Goal: Transaction & Acquisition: Purchase product/service

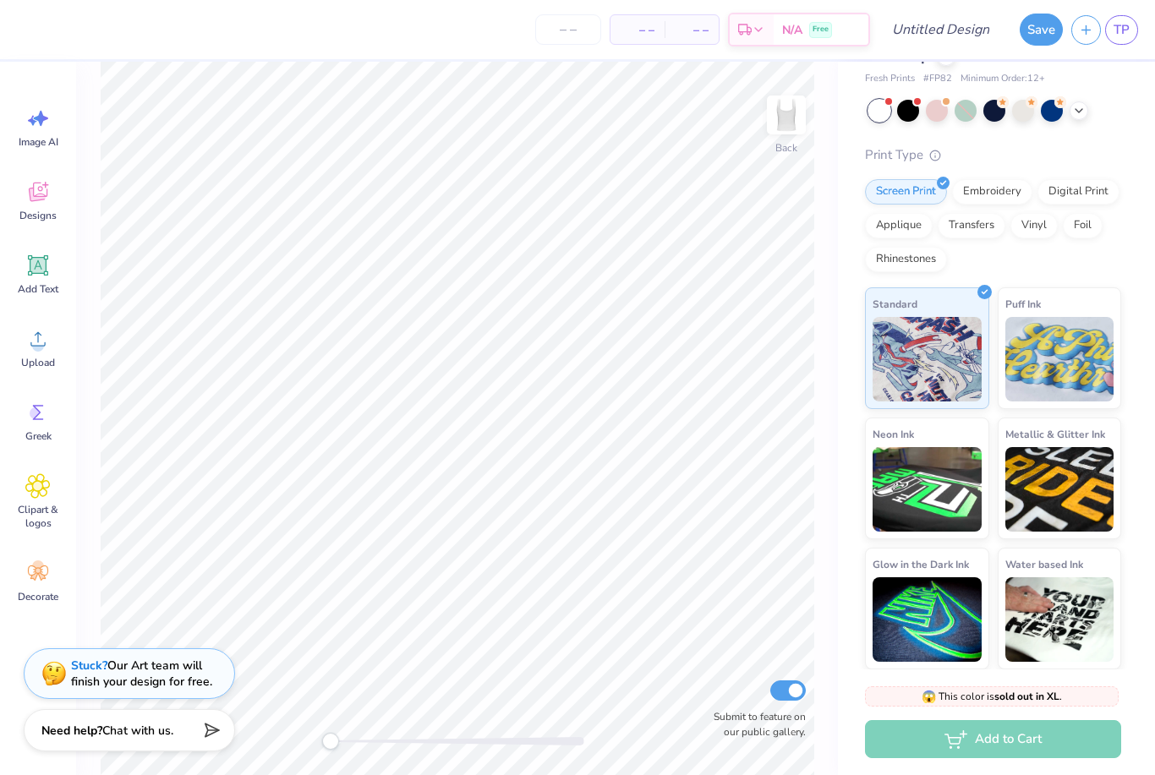
scroll to position [59, 0]
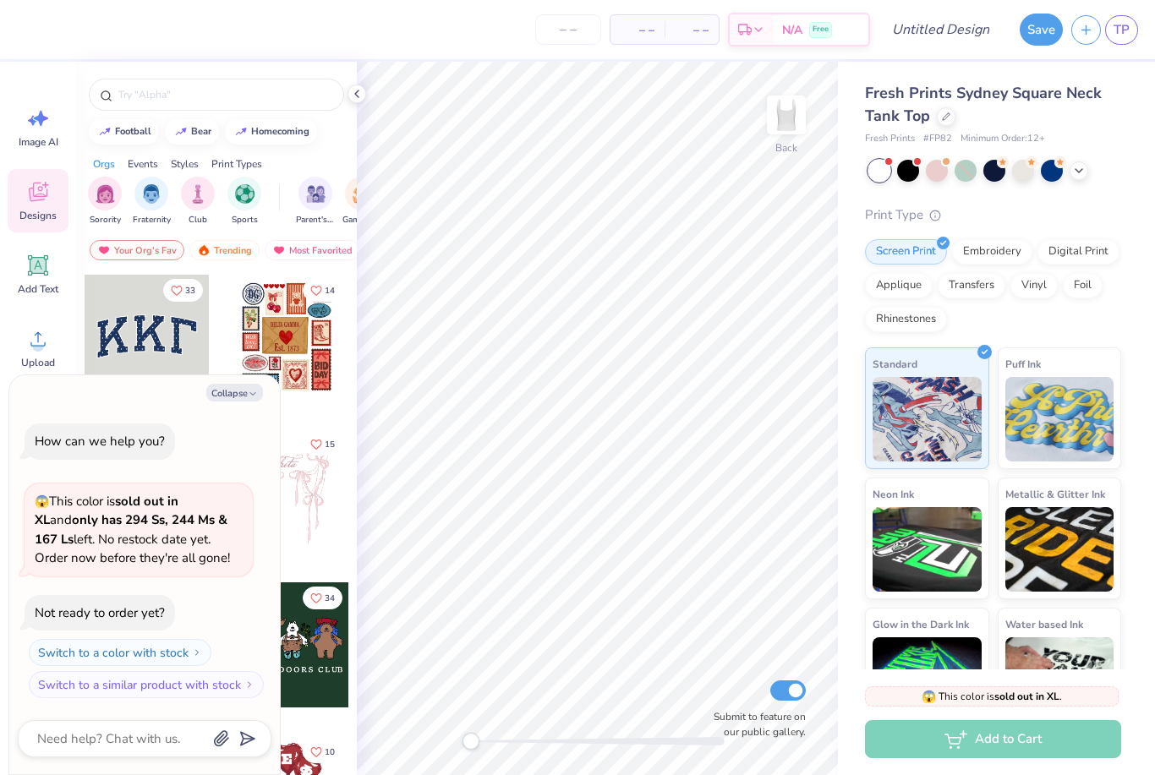
click at [898, 99] on span "Fresh Prints Sydney Square Neck Tank Top" at bounding box center [983, 104] width 237 height 43
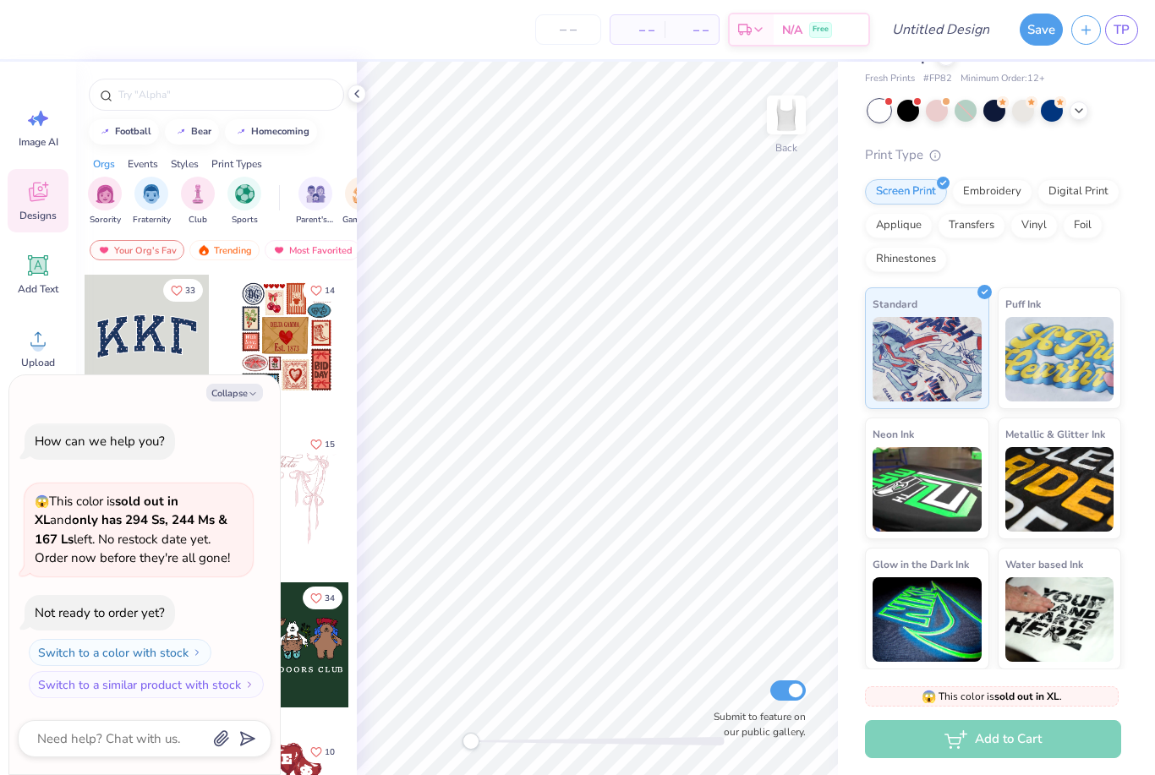
scroll to position [59, 0]
click at [360, 95] on icon at bounding box center [357, 94] width 14 height 14
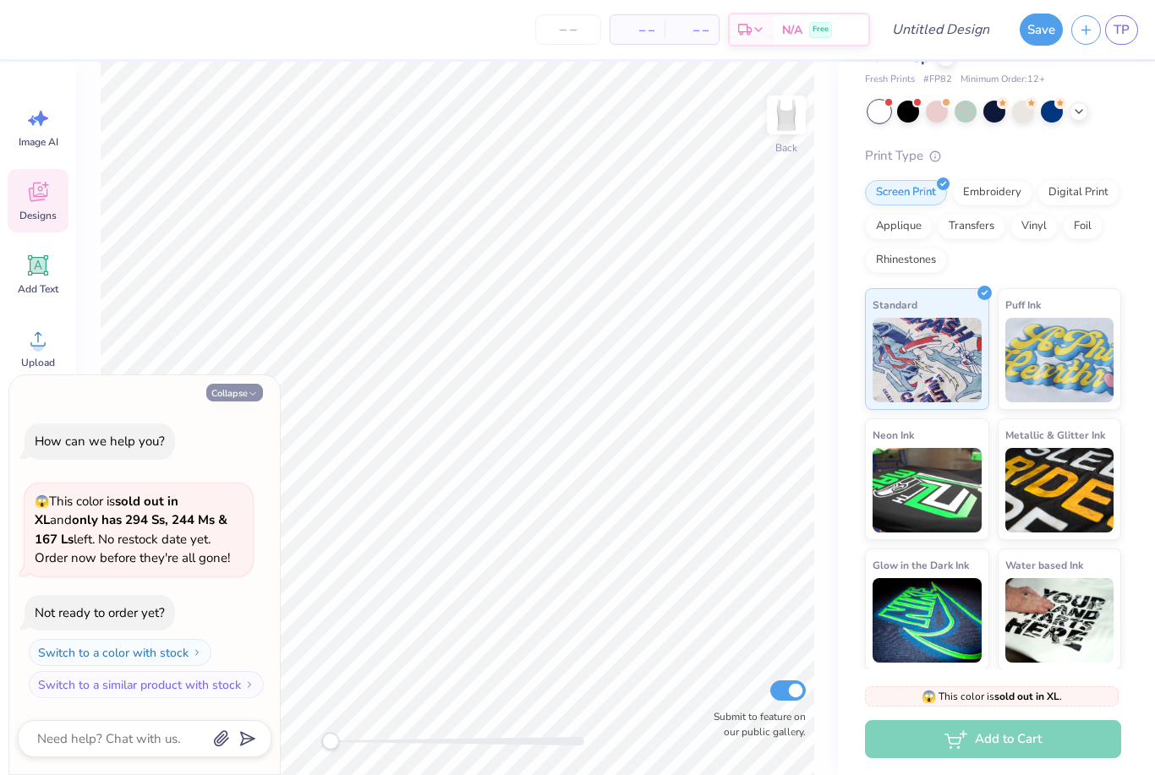
click at [253, 393] on icon "button" at bounding box center [253, 394] width 10 height 10
type textarea "x"
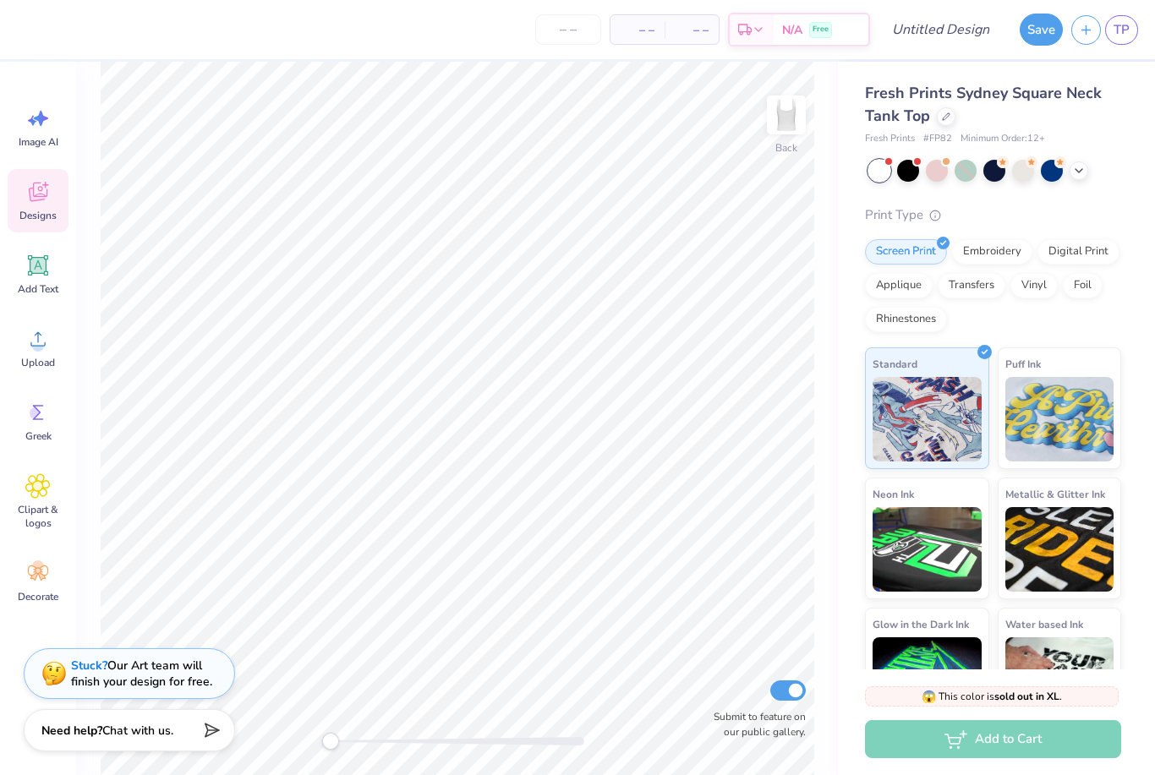
scroll to position [0, 0]
click at [901, 104] on div "Fresh Prints Sydney Square Neck Tank Top" at bounding box center [993, 105] width 256 height 46
click at [947, 119] on div at bounding box center [946, 115] width 19 height 19
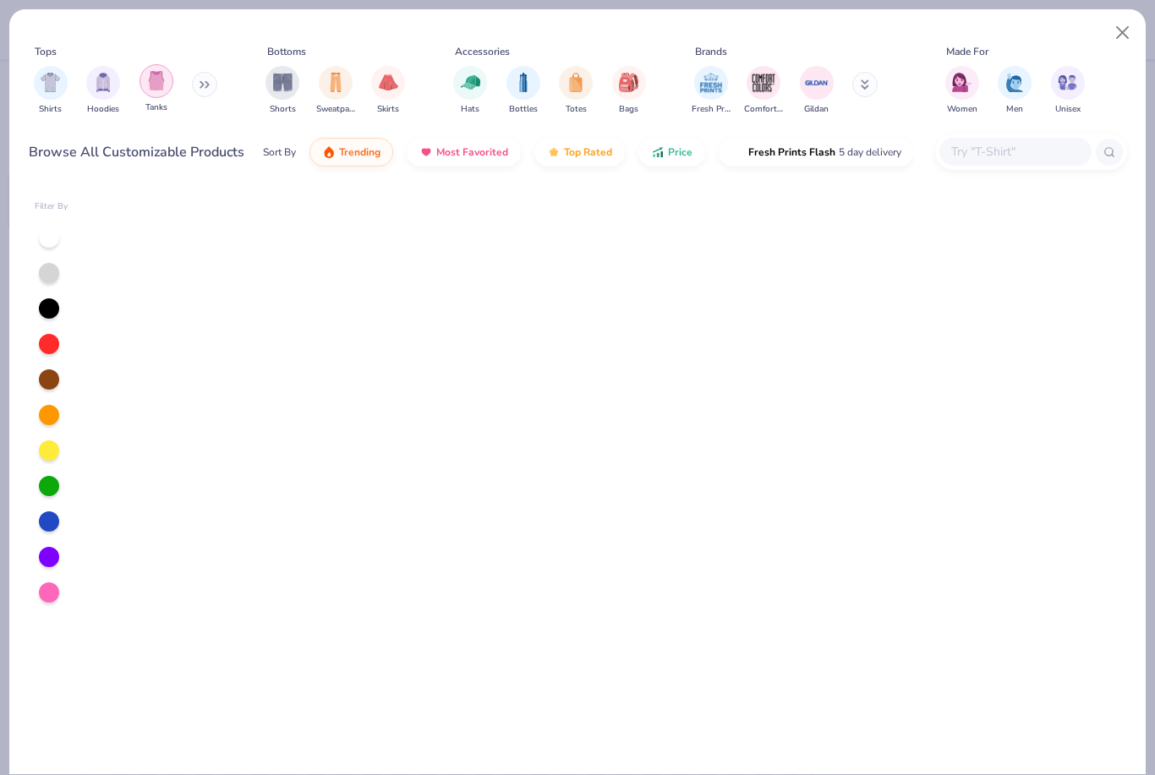
click at [163, 79] on img "filter for Tanks" at bounding box center [156, 80] width 19 height 19
click at [165, 82] on img "filter for Hoodies" at bounding box center [156, 82] width 19 height 19
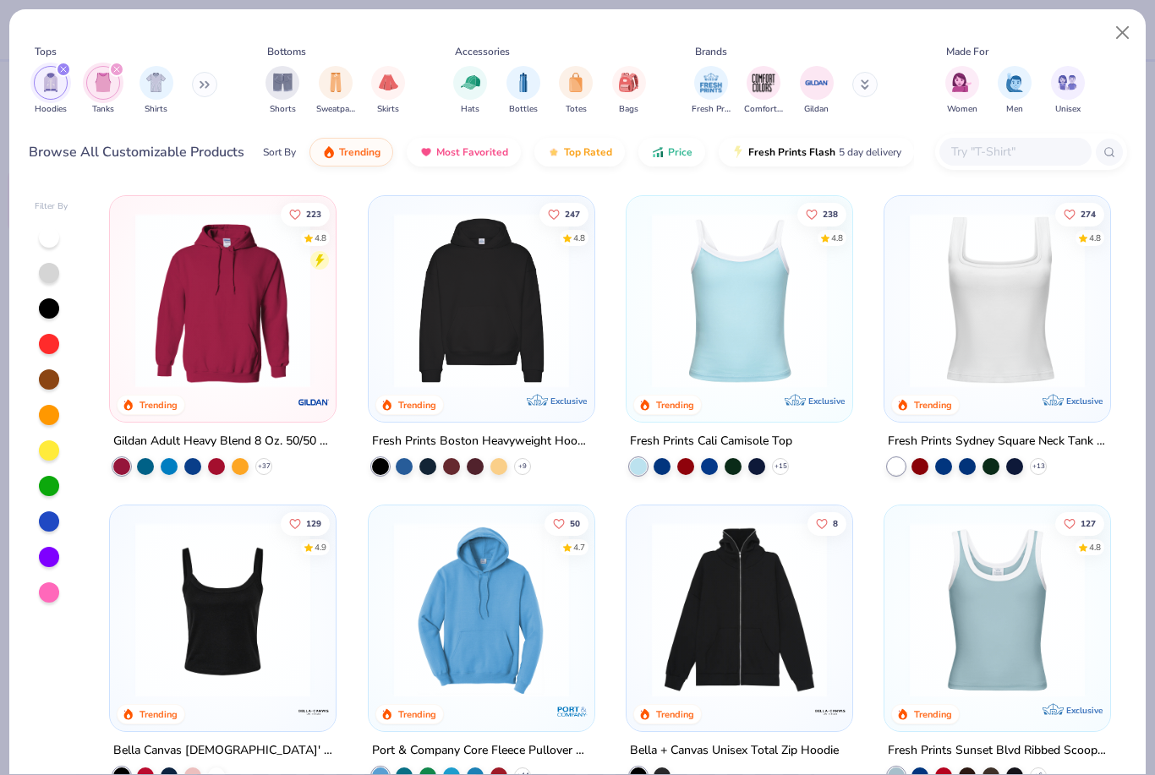
click at [69, 72] on div "filter for Hoodies" at bounding box center [63, 69] width 15 height 15
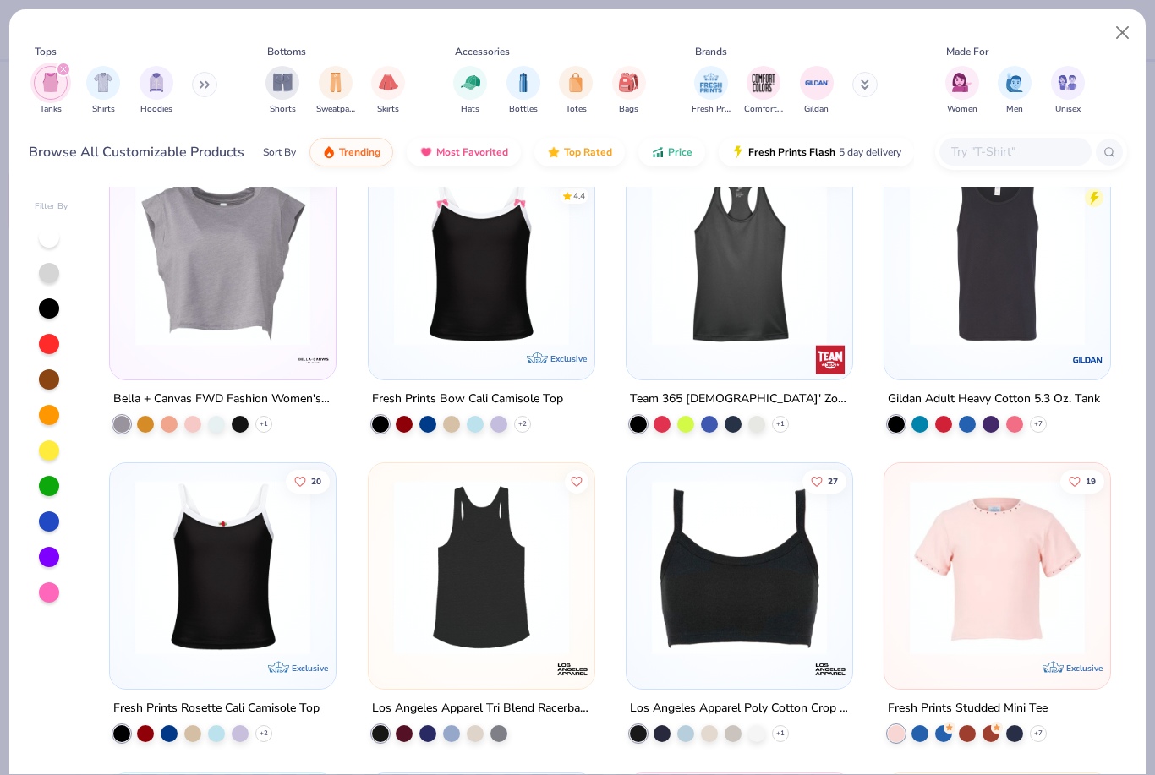
scroll to position [1320, 0]
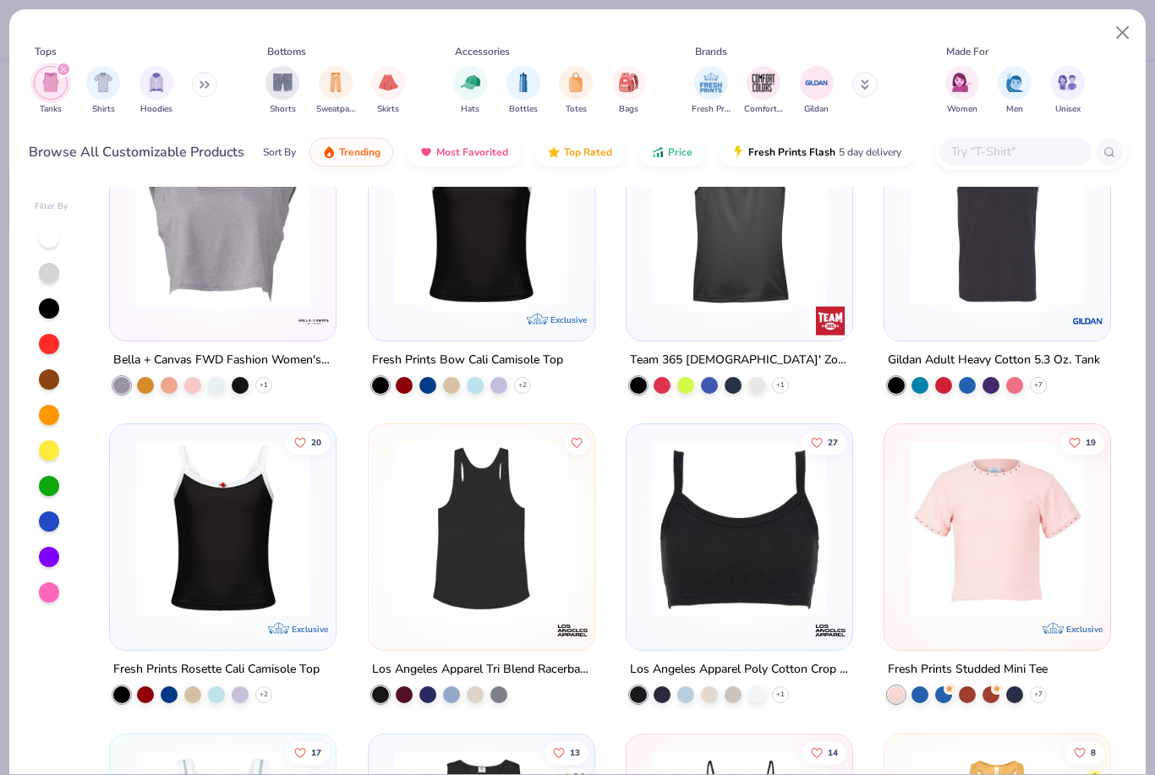
click at [289, 525] on img at bounding box center [223, 528] width 192 height 175
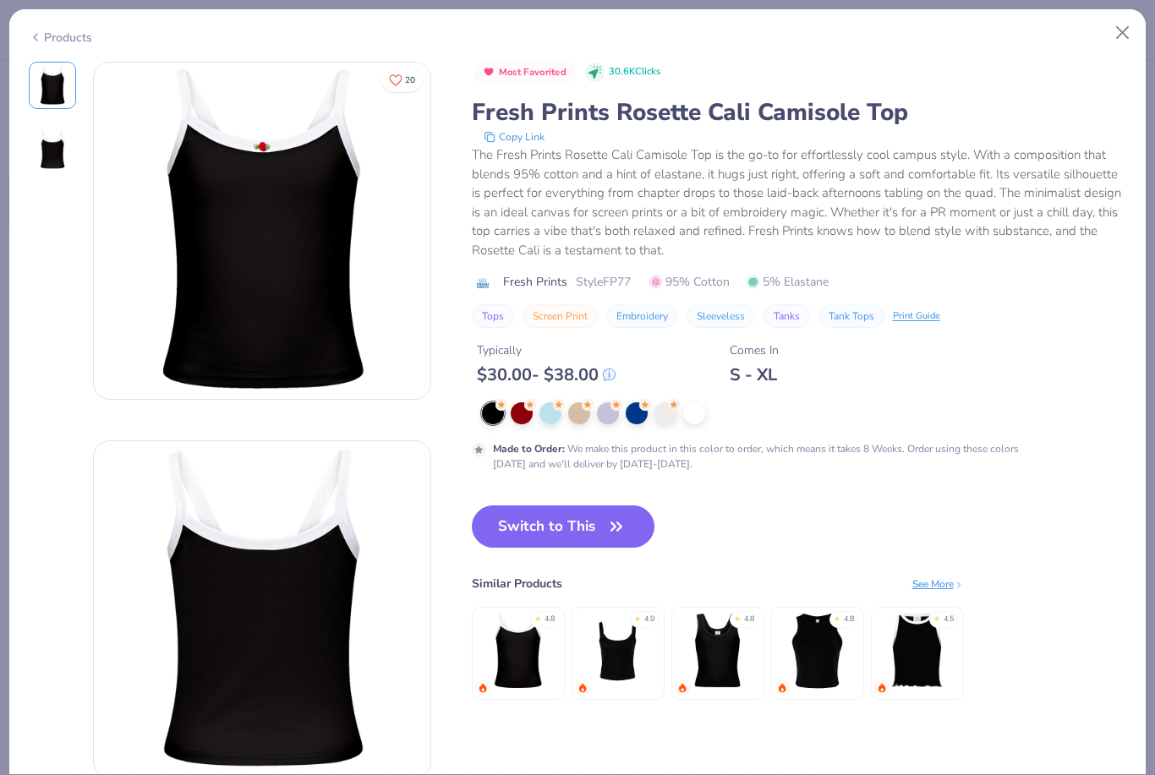
click at [1122, 25] on button "Close" at bounding box center [1123, 33] width 32 height 32
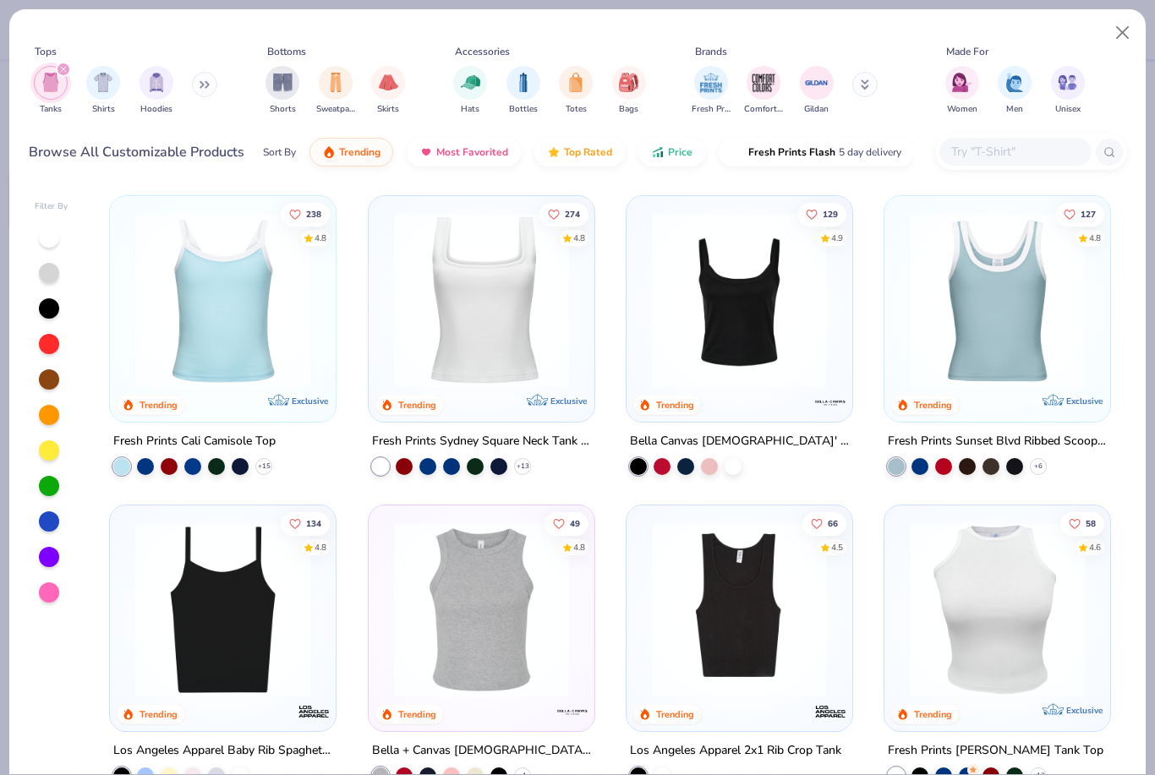
click at [824, 322] on img at bounding box center [739, 300] width 192 height 175
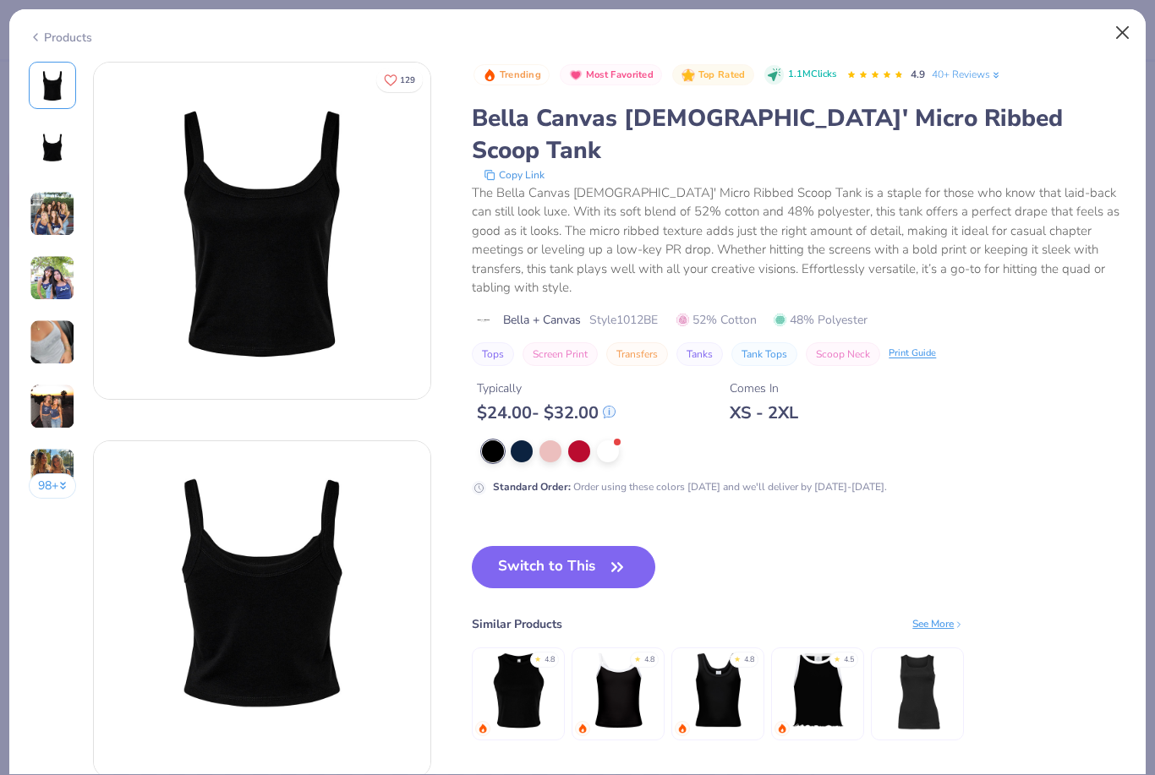
click at [1131, 18] on button "Close" at bounding box center [1123, 33] width 32 height 32
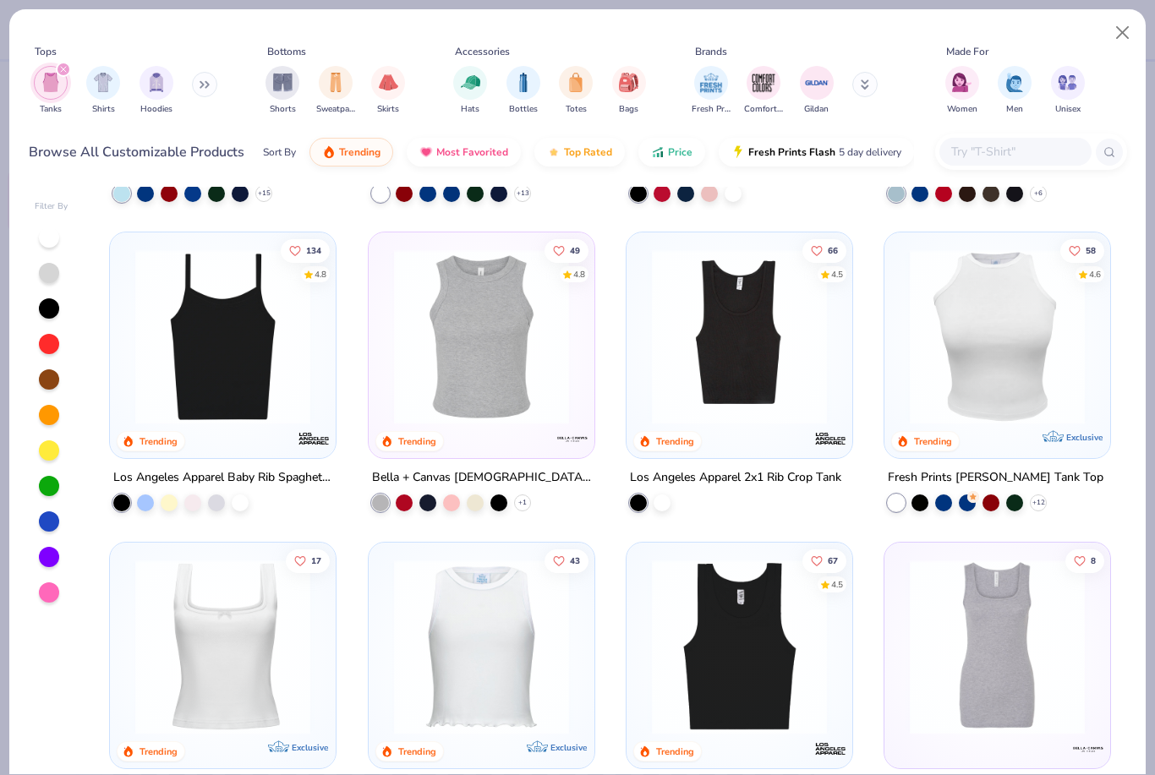
scroll to position [314, 0]
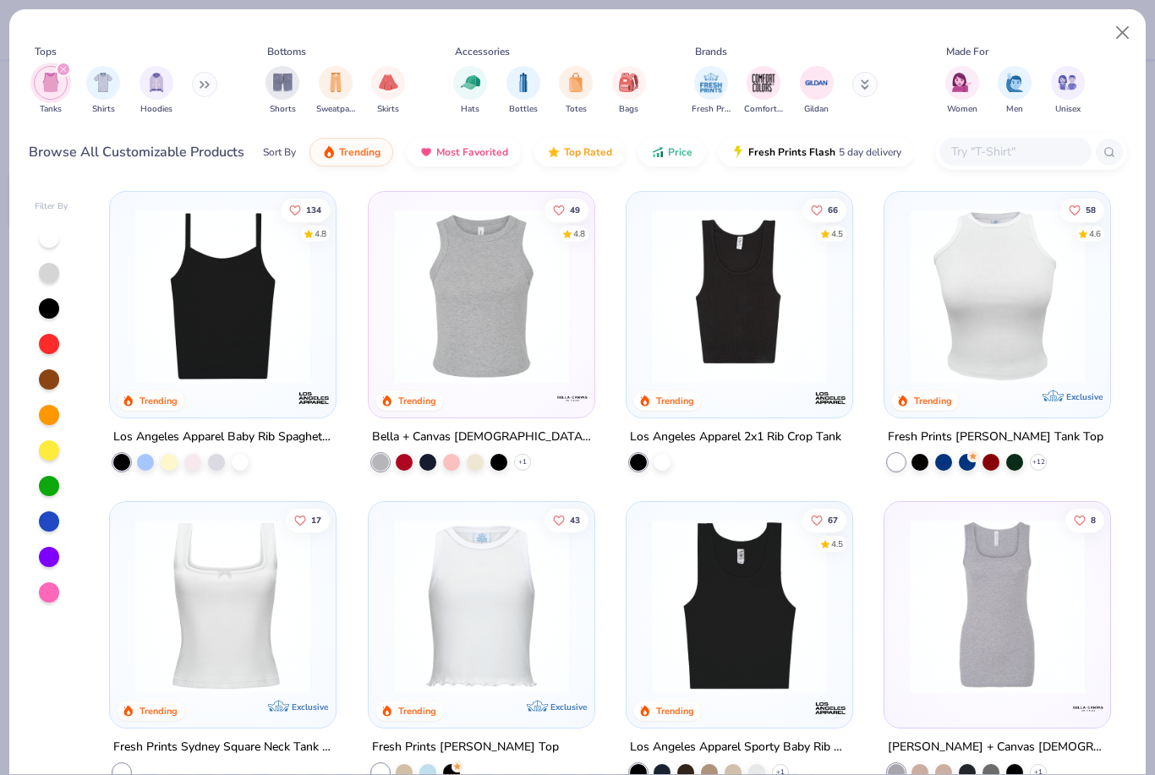
click at [289, 293] on img at bounding box center [223, 296] width 192 height 175
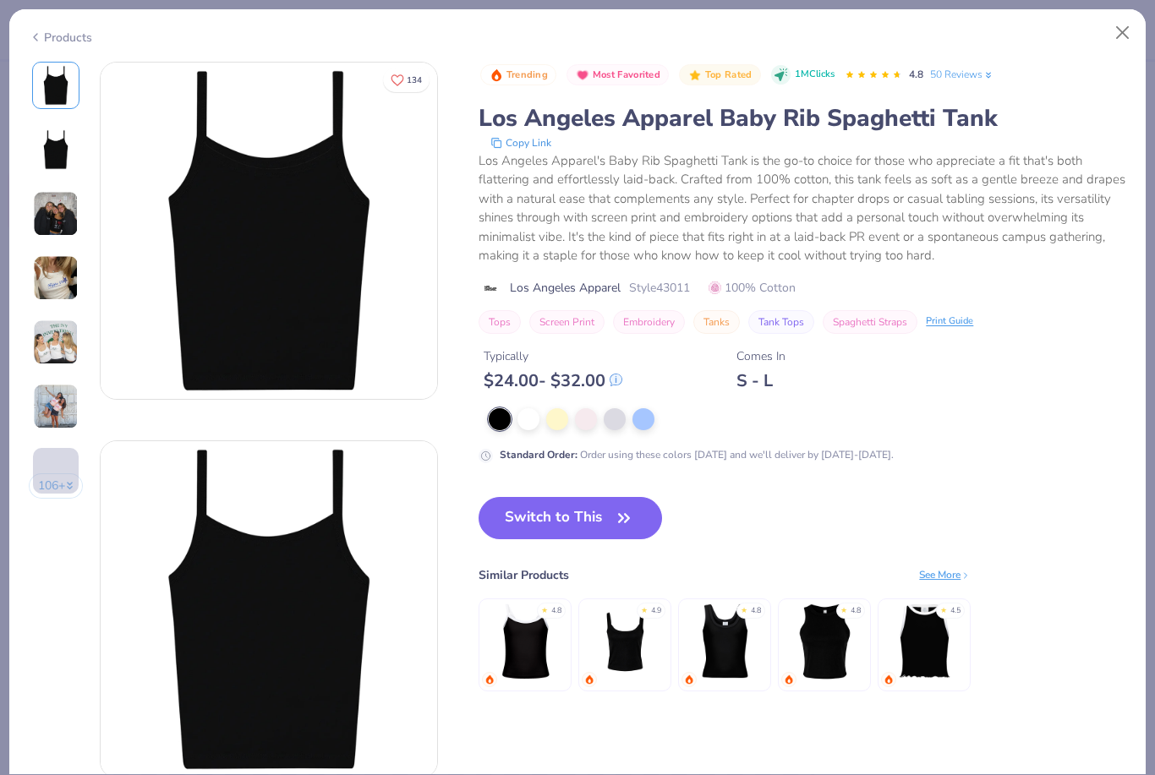
click at [56, 216] on img at bounding box center [56, 214] width 46 height 46
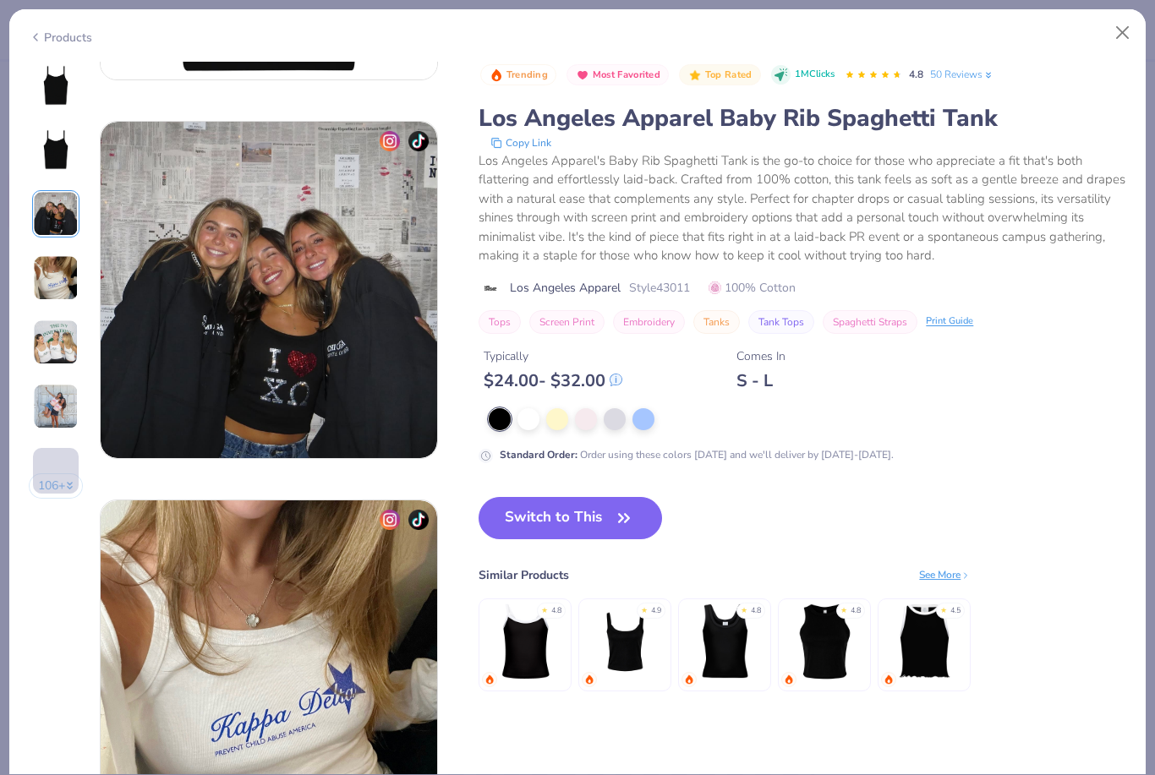
scroll to position [758, 0]
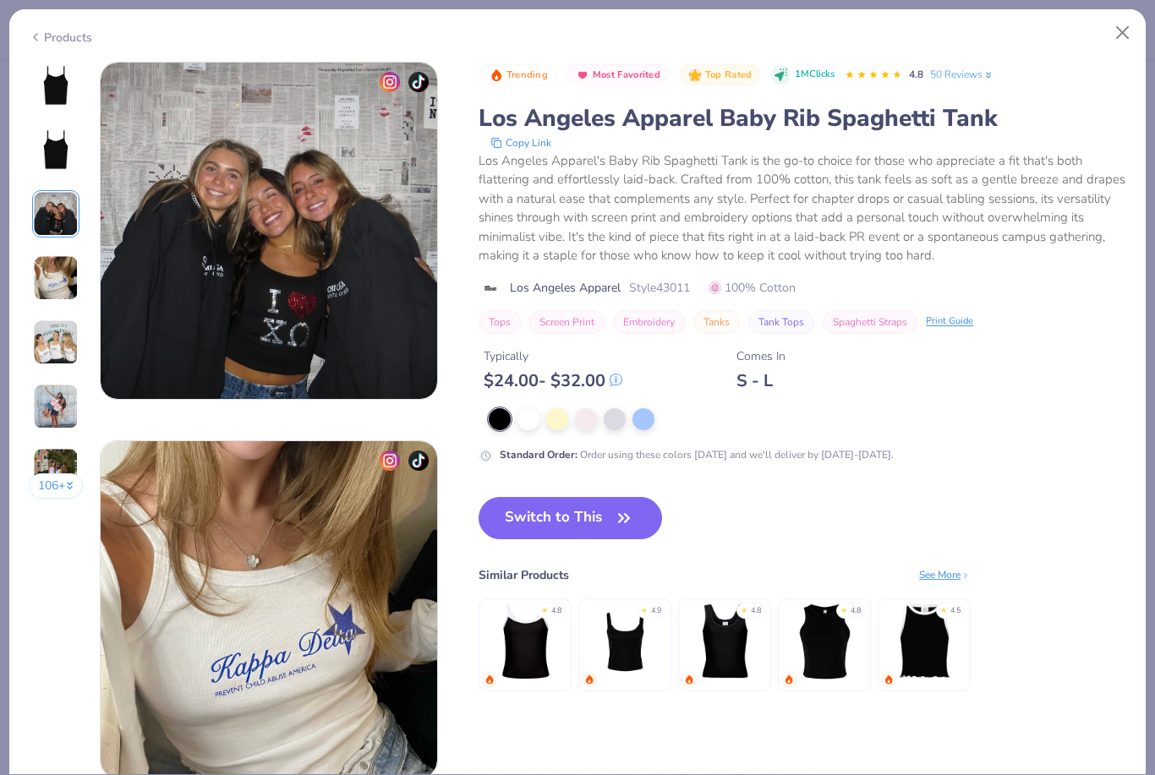
click at [61, 88] on img at bounding box center [56, 85] width 41 height 41
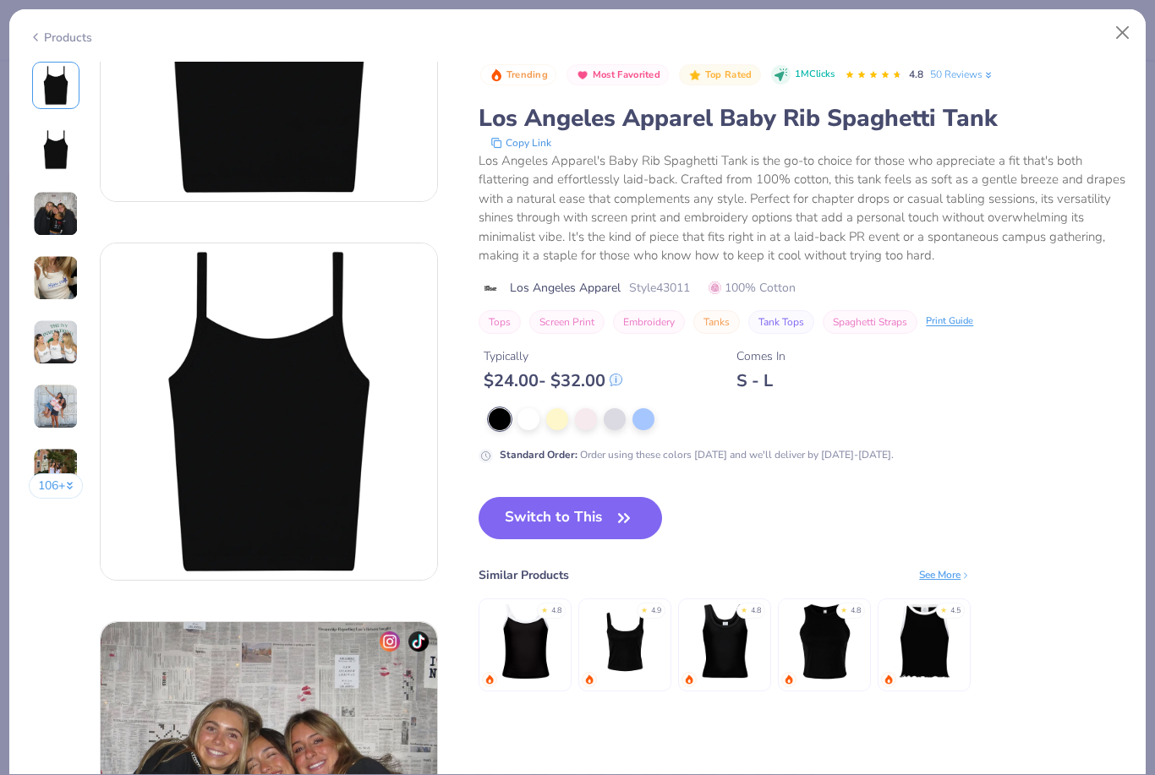
scroll to position [0, 0]
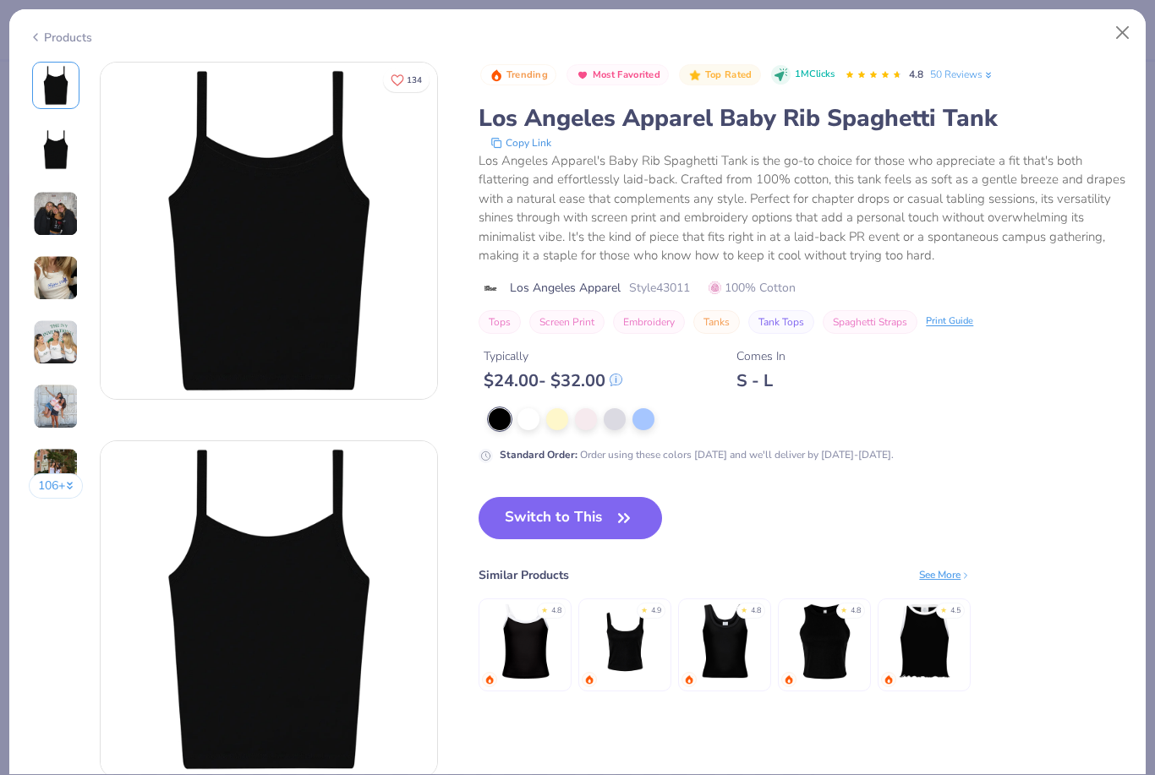
click at [646, 638] on img at bounding box center [625, 641] width 80 height 80
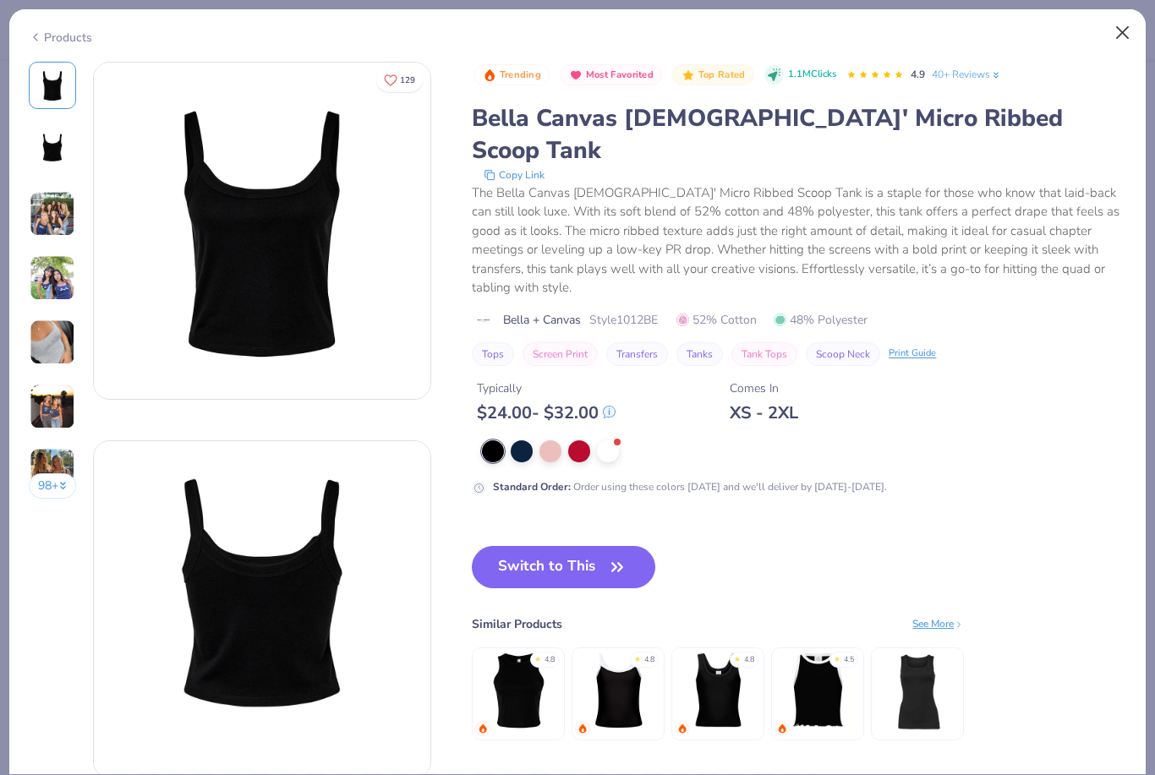
click at [1132, 24] on button "Close" at bounding box center [1123, 33] width 32 height 32
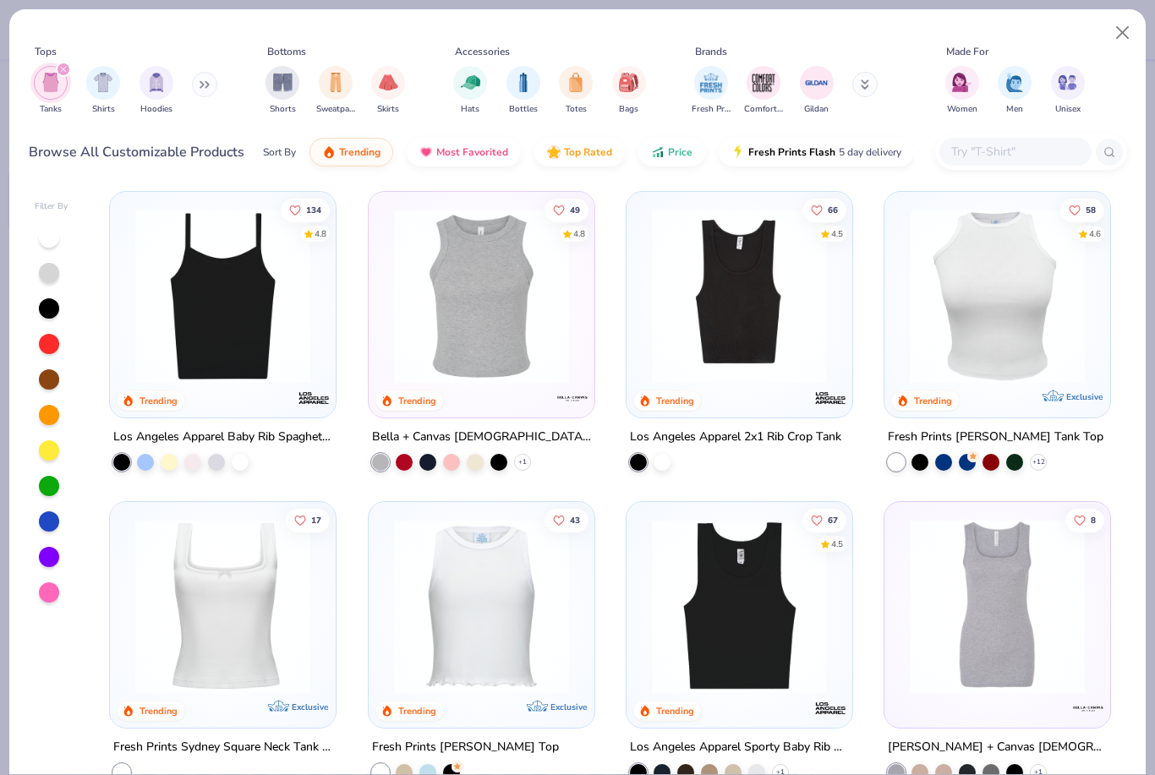
click at [300, 291] on img at bounding box center [223, 296] width 192 height 175
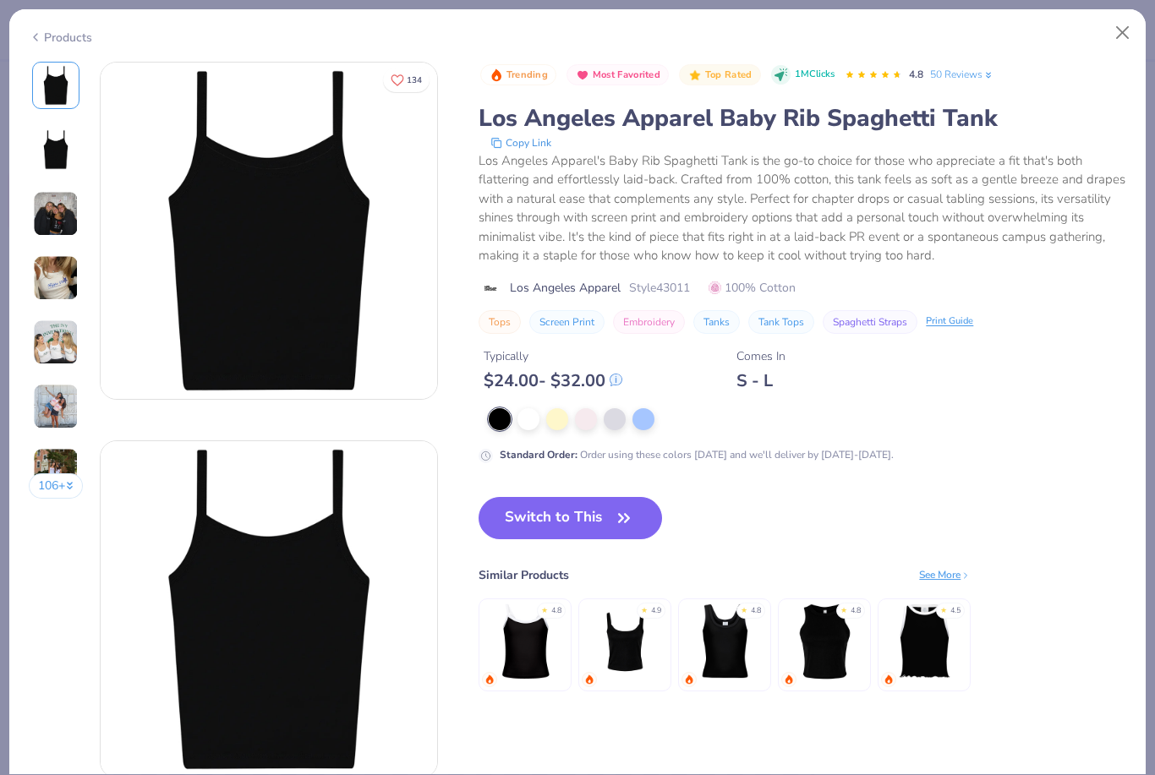
click at [653, 642] on img at bounding box center [625, 641] width 80 height 80
